Goal: Information Seeking & Learning: Find specific fact

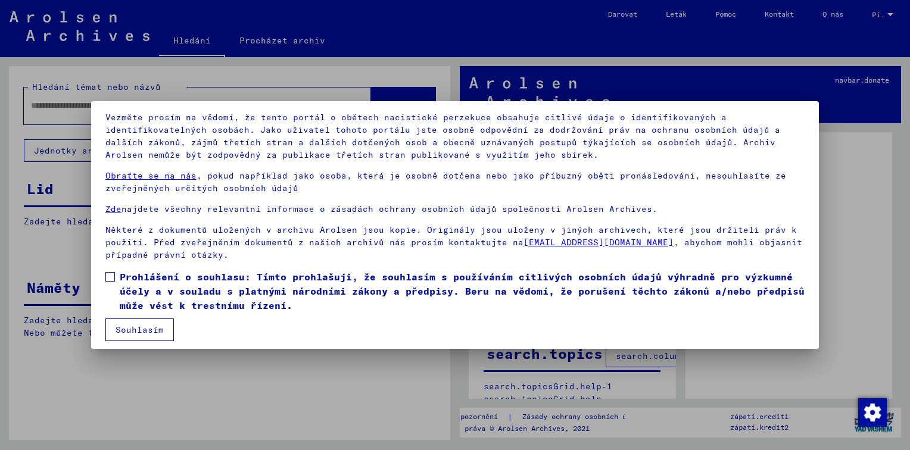
scroll to position [83, 0]
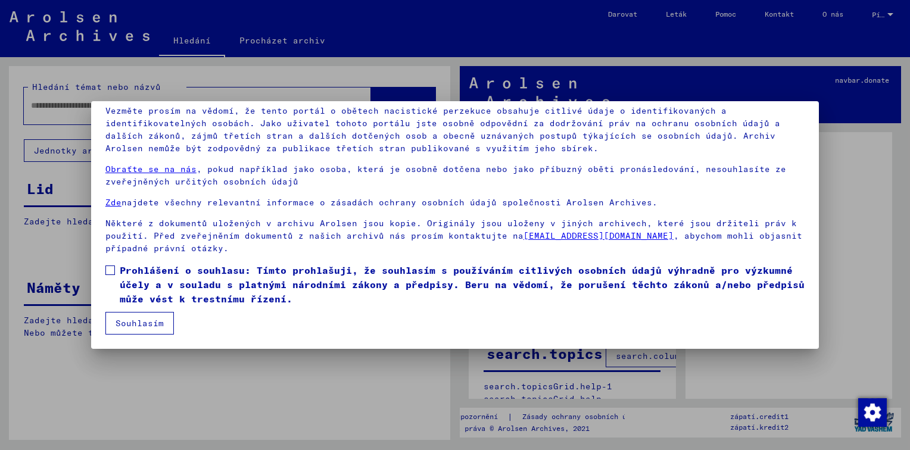
click at [110, 276] on label "Prohlášení o souhlasu: Tímto prohlašuji, že souhlasím s používáním citlivých os…" at bounding box center [454, 284] width 699 height 43
click at [149, 325] on button "Souhlasím" at bounding box center [139, 323] width 69 height 23
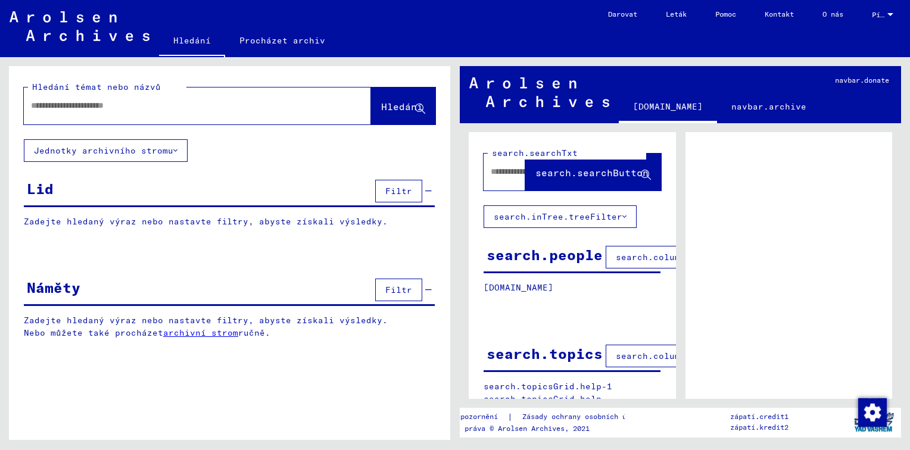
click at [37, 106] on input "text" at bounding box center [187, 105] width 312 height 13
click at [105, 105] on input "**********" at bounding box center [187, 105] width 312 height 13
click at [183, 107] on input "**********" at bounding box center [187, 105] width 312 height 13
click at [402, 108] on span "Hledání" at bounding box center [402, 107] width 42 height 12
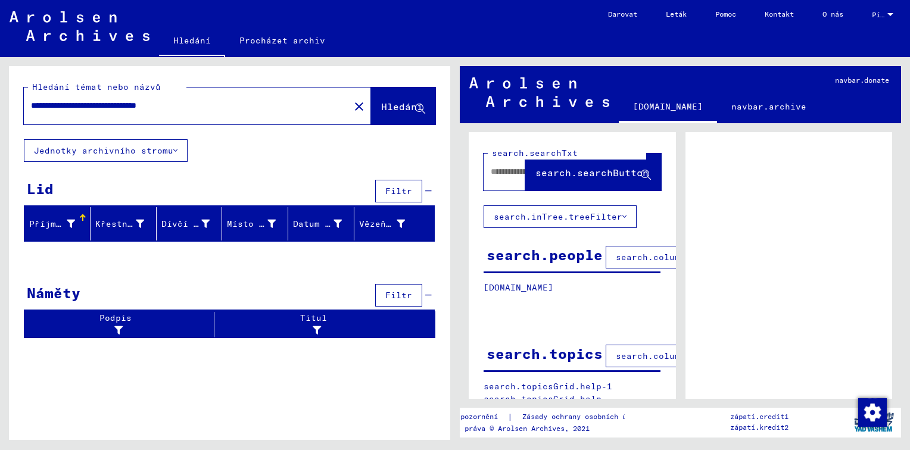
click at [54, 225] on font "Příjmení" at bounding box center [50, 224] width 43 height 11
drag, startPoint x: 54, startPoint y: 225, endPoint x: 45, endPoint y: 224, distance: 9.6
click at [45, 224] on font "Příjmení" at bounding box center [50, 224] width 43 height 11
click at [80, 217] on div at bounding box center [82, 216] width 4 height 4
click at [412, 214] on div at bounding box center [413, 215] width 2 height 2
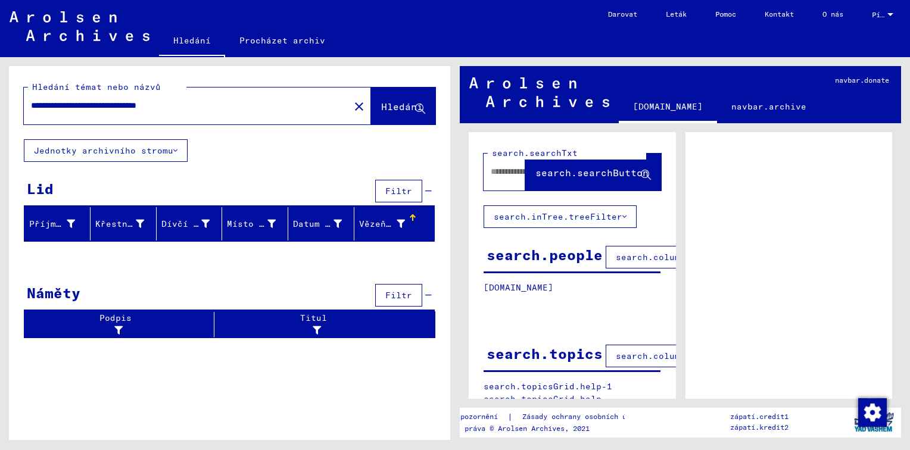
click at [176, 150] on icon at bounding box center [175, 151] width 4 height 8
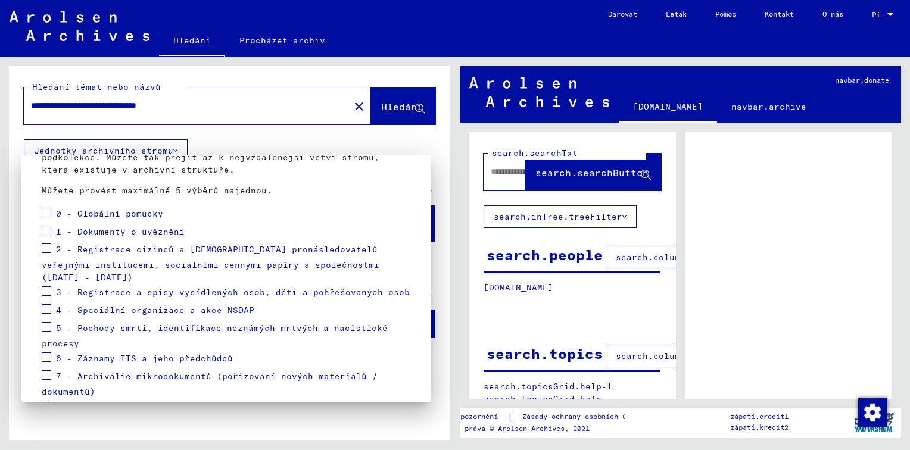
scroll to position [119, 0]
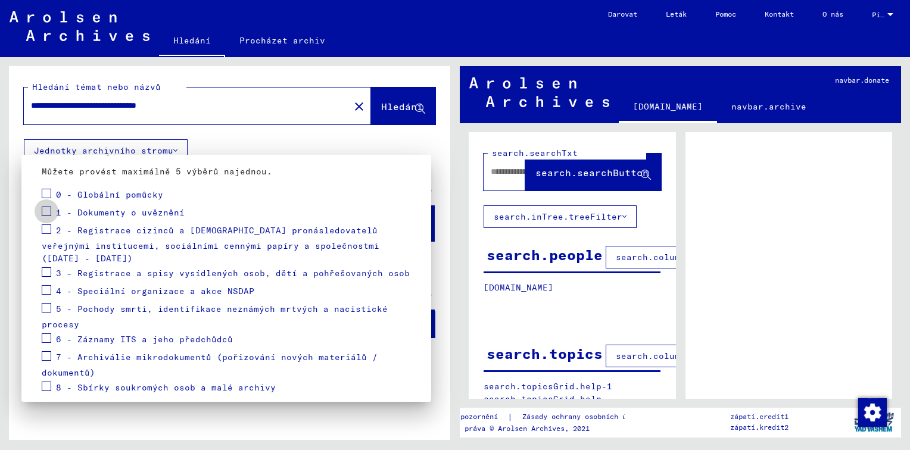
click at [51, 210] on span at bounding box center [47, 212] width 10 height 10
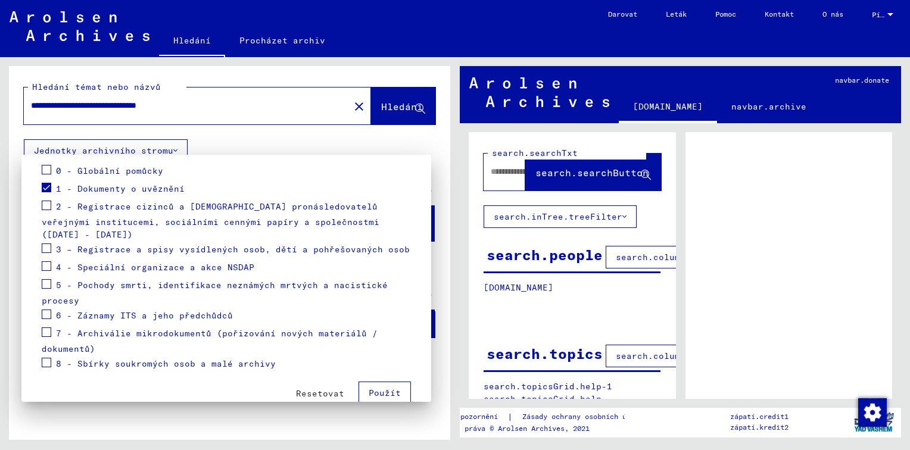
scroll to position [152, 0]
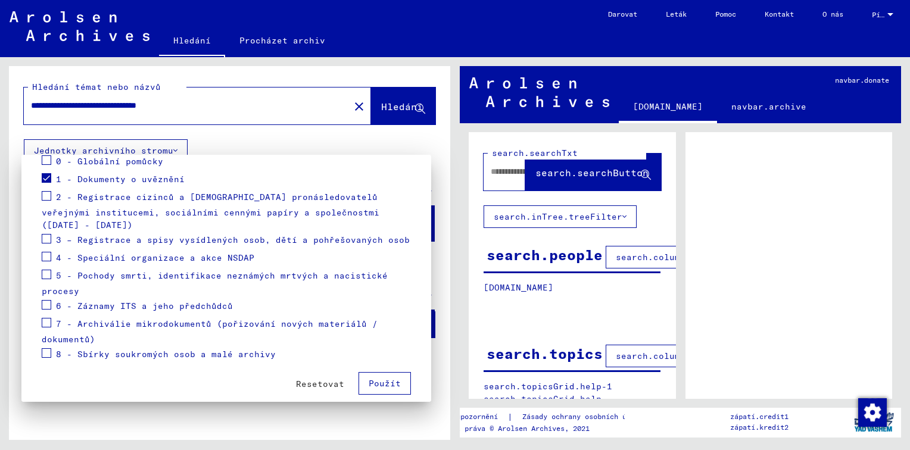
click at [264, 139] on div at bounding box center [455, 225] width 910 height 450
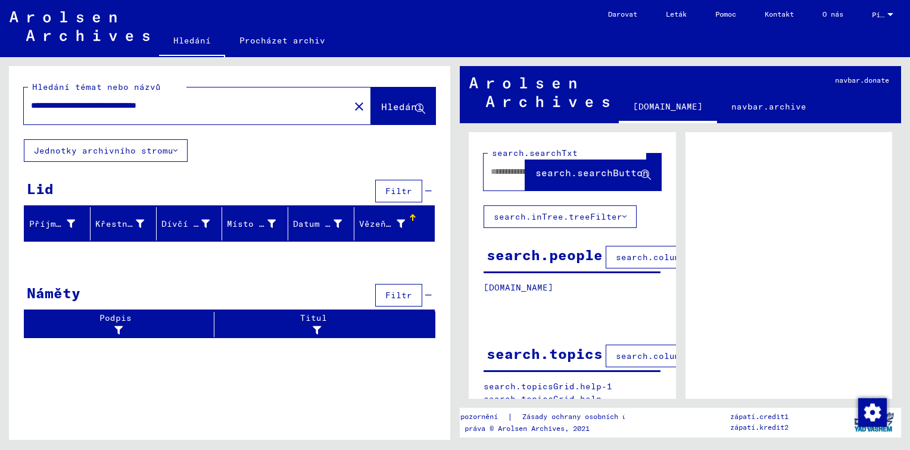
click at [215, 107] on input "**********" at bounding box center [187, 105] width 312 height 13
type input "**********"
click at [175, 149] on icon at bounding box center [175, 151] width 4 height 8
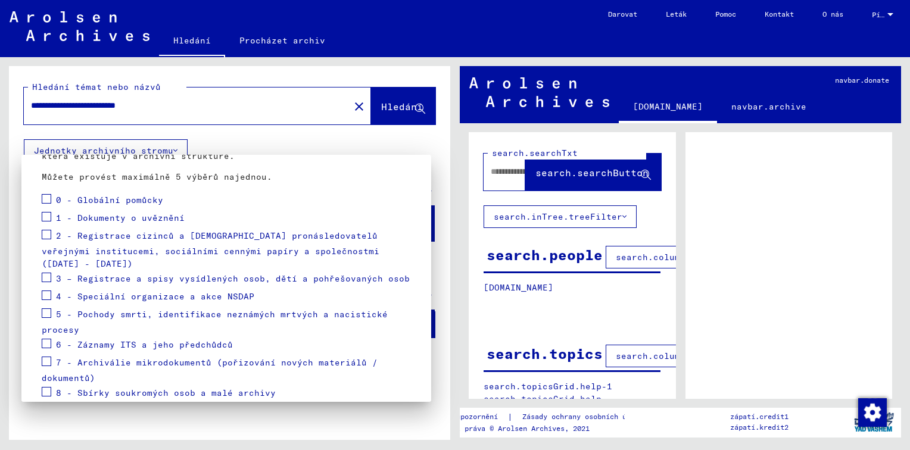
scroll to position [93, 0]
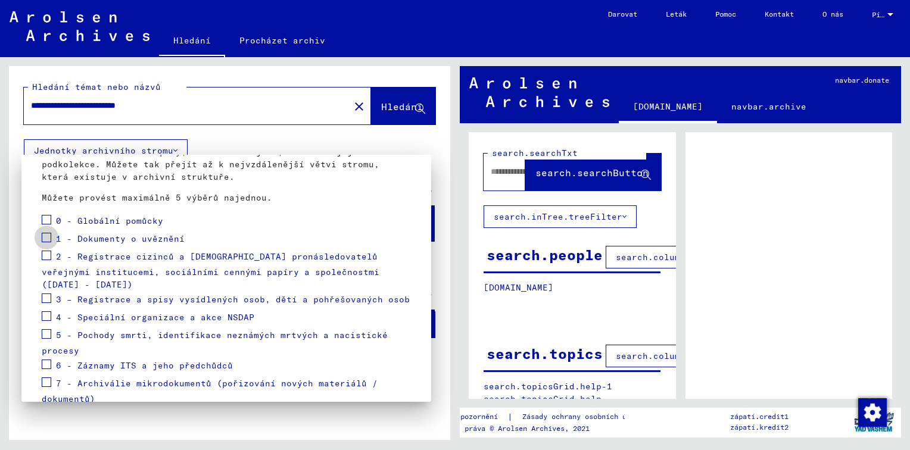
click at [48, 237] on span at bounding box center [47, 238] width 10 height 10
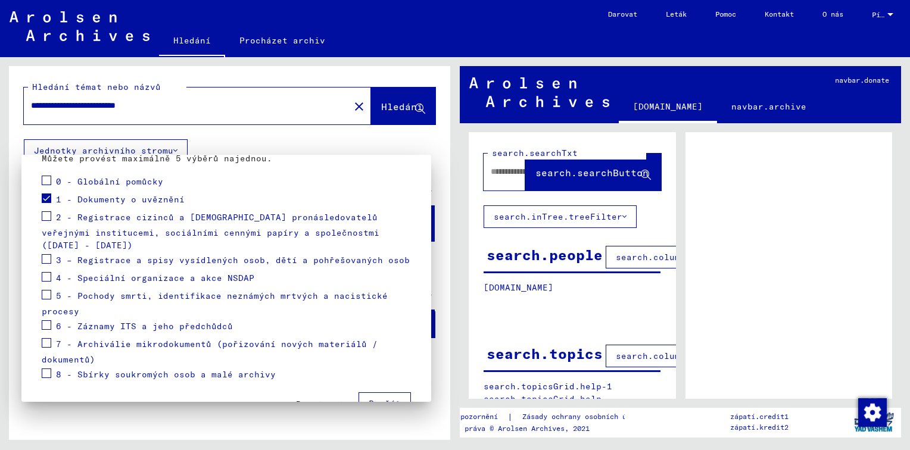
scroll to position [152, 0]
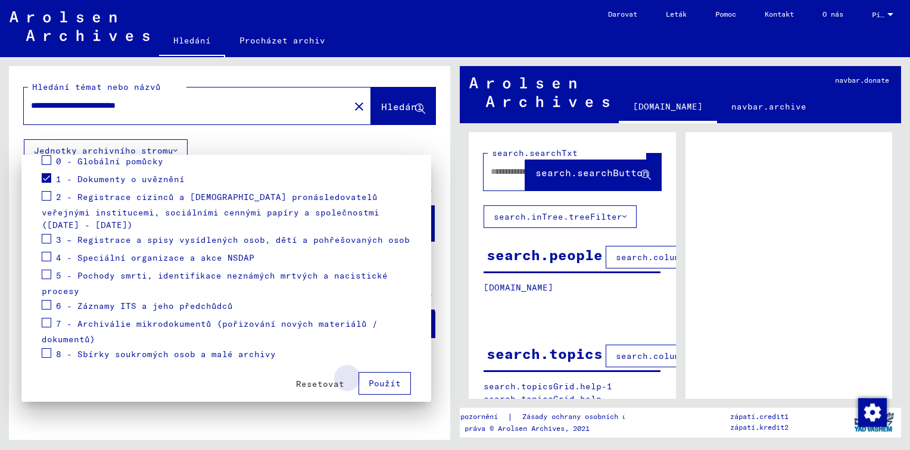
click at [380, 378] on span "Použít" at bounding box center [385, 383] width 32 height 11
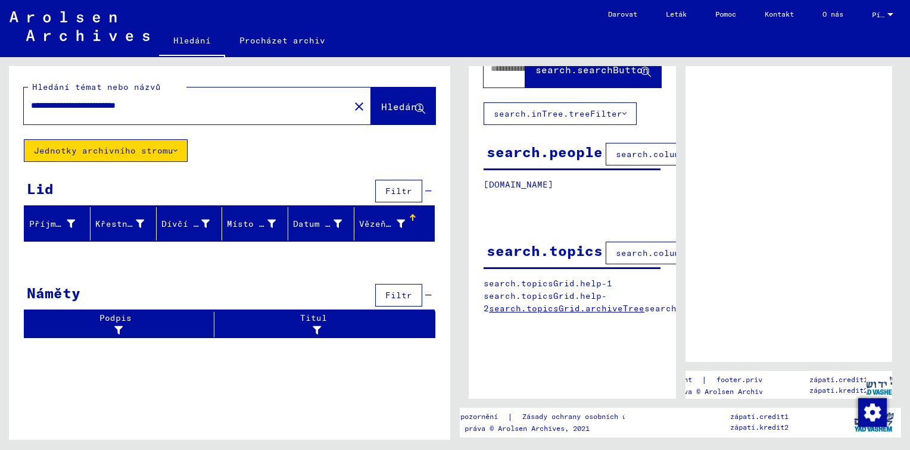
scroll to position [0, 0]
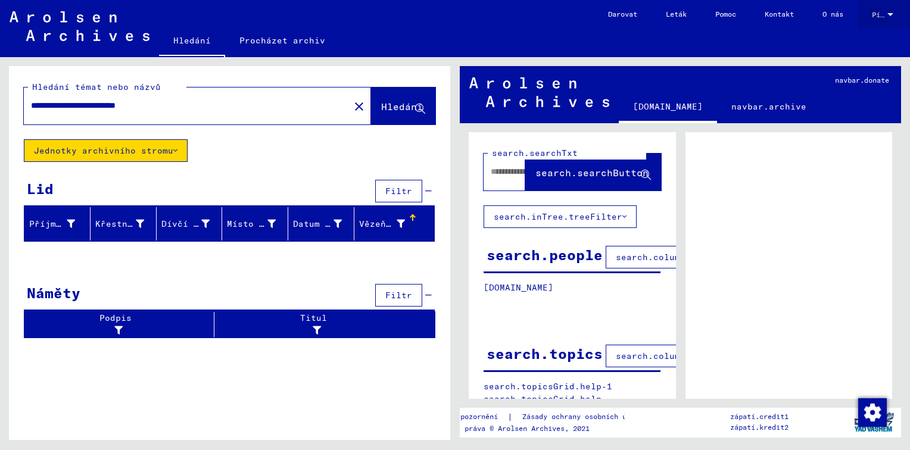
click at [889, 13] on div at bounding box center [891, 14] width 6 height 3
click at [889, 14] on span "Angličtina" at bounding box center [876, 21] width 61 height 21
click at [82, 218] on div at bounding box center [82, 218] width 1 height 6
click at [177, 150] on icon at bounding box center [175, 151] width 4 height 8
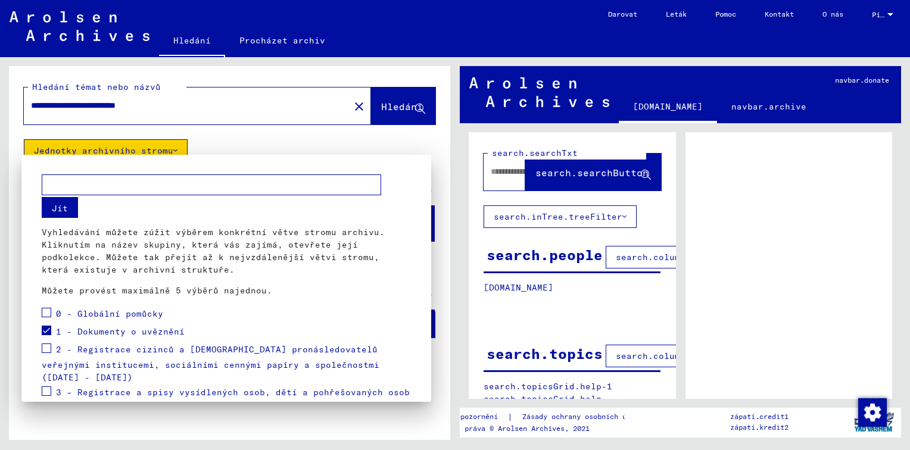
click at [55, 185] on input "text" at bounding box center [212, 185] width 340 height 21
